Goal: Check status: Check status

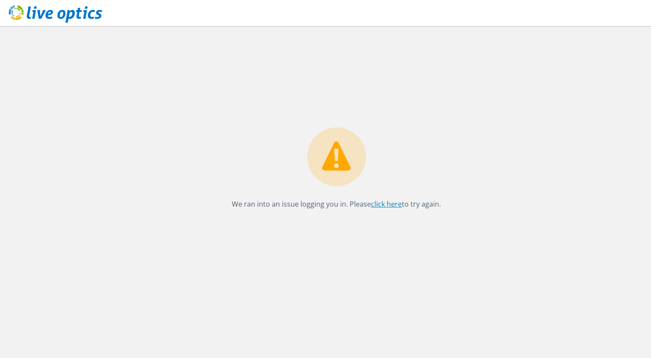
click at [387, 205] on link "click here" at bounding box center [386, 204] width 31 height 10
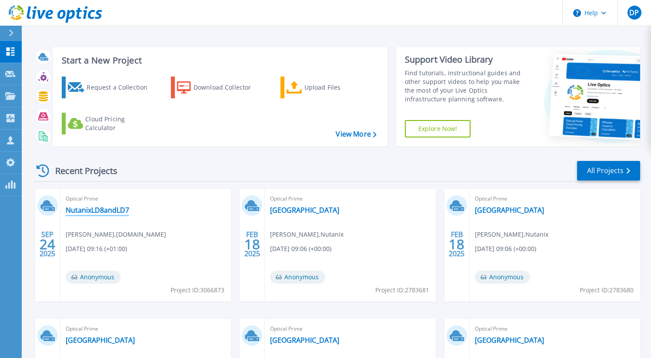
click at [104, 206] on link "NutanixLD8andLD7" at bounding box center [98, 210] width 64 height 9
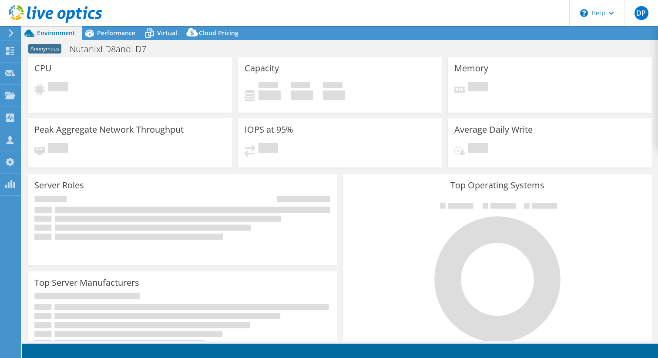
select select "USD"
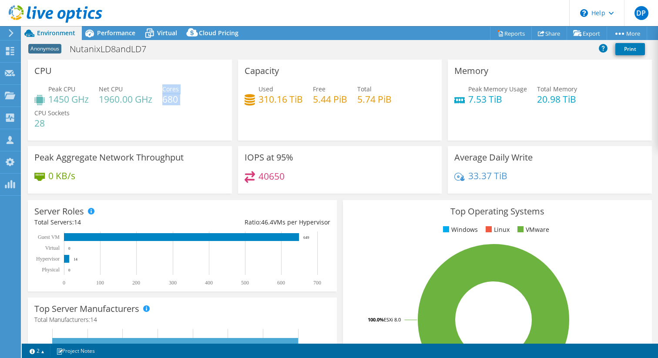
drag, startPoint x: 163, startPoint y: 103, endPoint x: 198, endPoint y: 105, distance: 35.8
click at [198, 105] on div "Peak CPU 1450 GHz Net CPU 1960.00 GHz Cores 680 CPU Sockets 28" at bounding box center [129, 110] width 191 height 52
click at [199, 108] on div "Peak CPU 1450 GHz Net CPU 1960.00 GHz Cores 680 CPU Sockets 28" at bounding box center [129, 110] width 191 height 52
